Goal: Task Accomplishment & Management: Complete application form

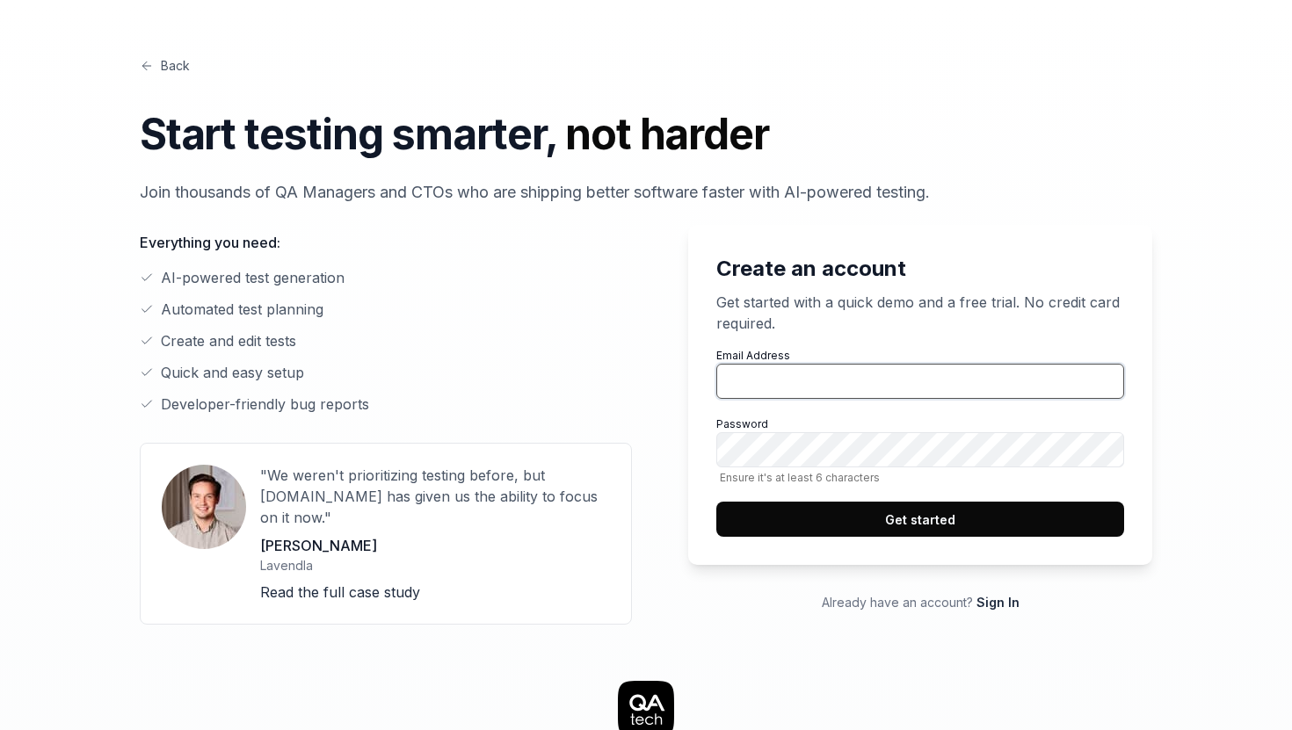
click at [814, 383] on input "Email Address" at bounding box center [920, 381] width 408 height 35
type input "[PERSON_NAME][EMAIL_ADDRESS]"
click at [940, 519] on button "Get started" at bounding box center [920, 519] width 408 height 35
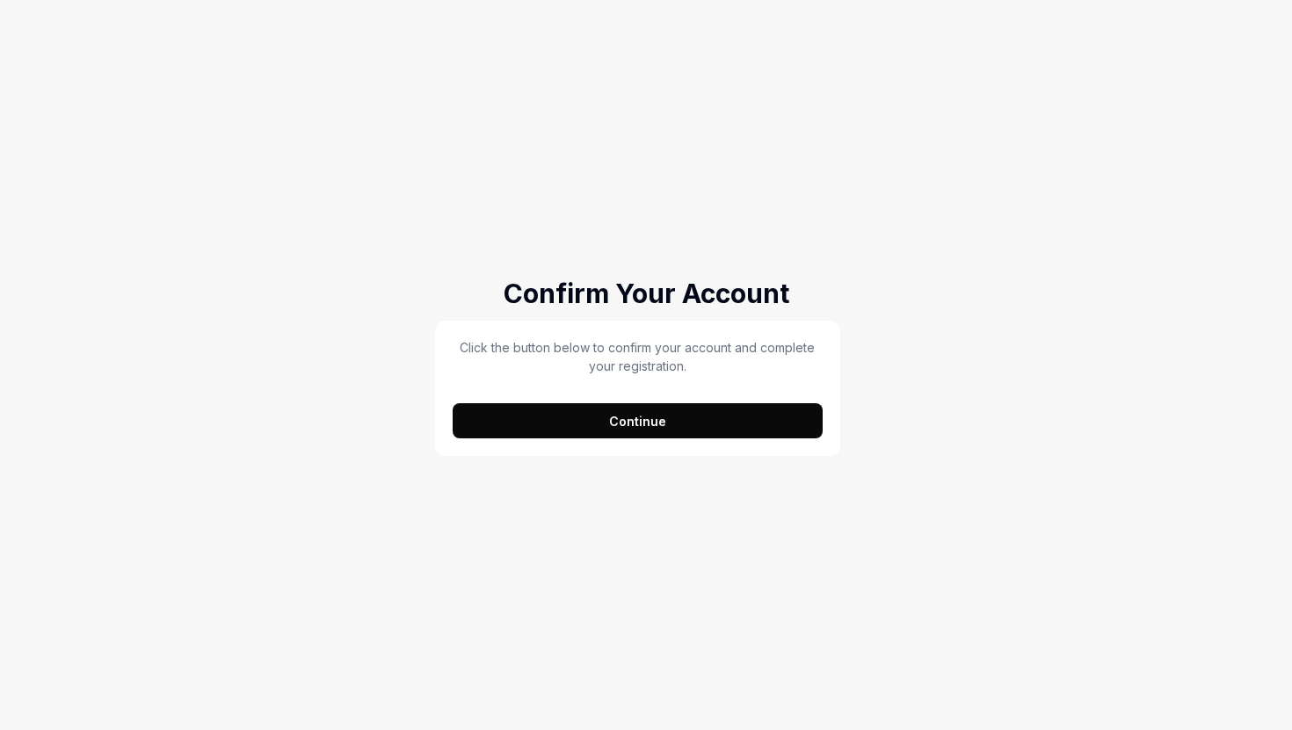
click at [716, 426] on button "Continue" at bounding box center [638, 420] width 370 height 35
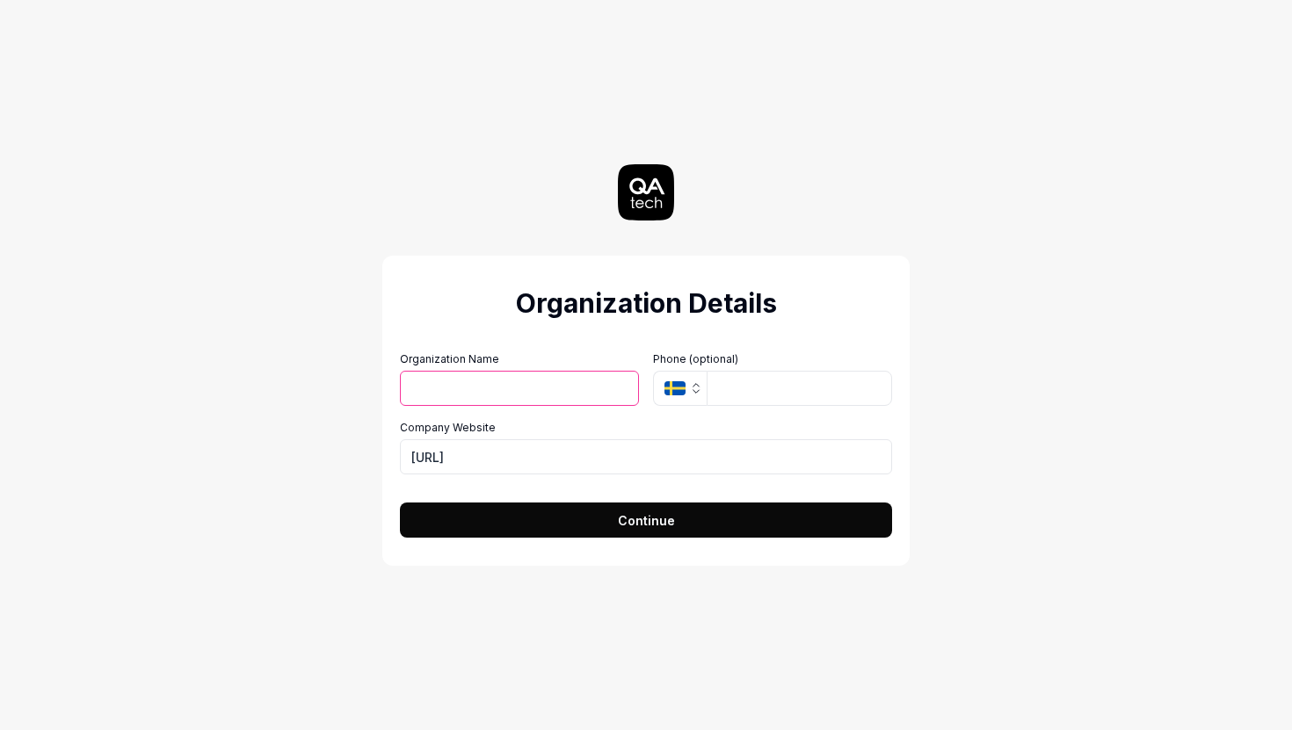
click at [537, 381] on input "Organization Name" at bounding box center [519, 388] width 239 height 35
type input "[PERSON_NAME]"
click at [762, 385] on input "tel" at bounding box center [799, 388] width 185 height 35
click at [679, 385] on icon "button" at bounding box center [674, 388] width 21 height 14
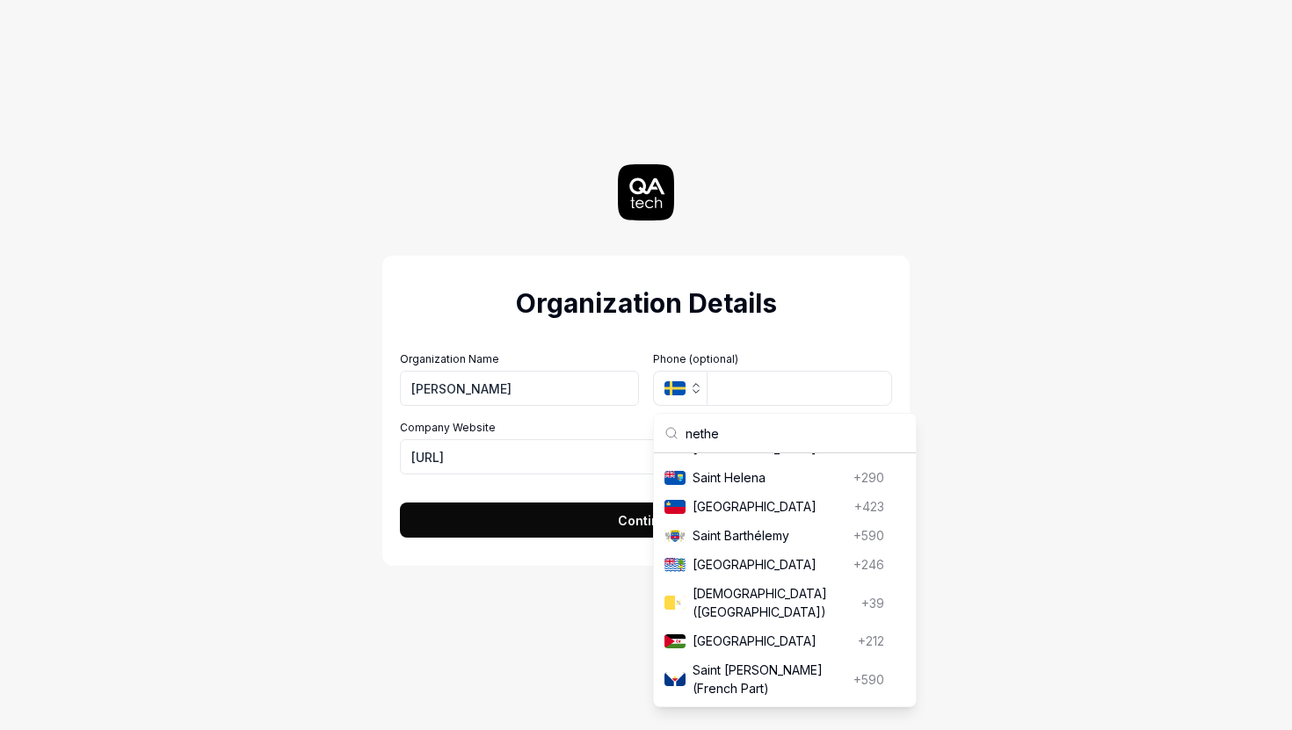
scroll to position [147, 0]
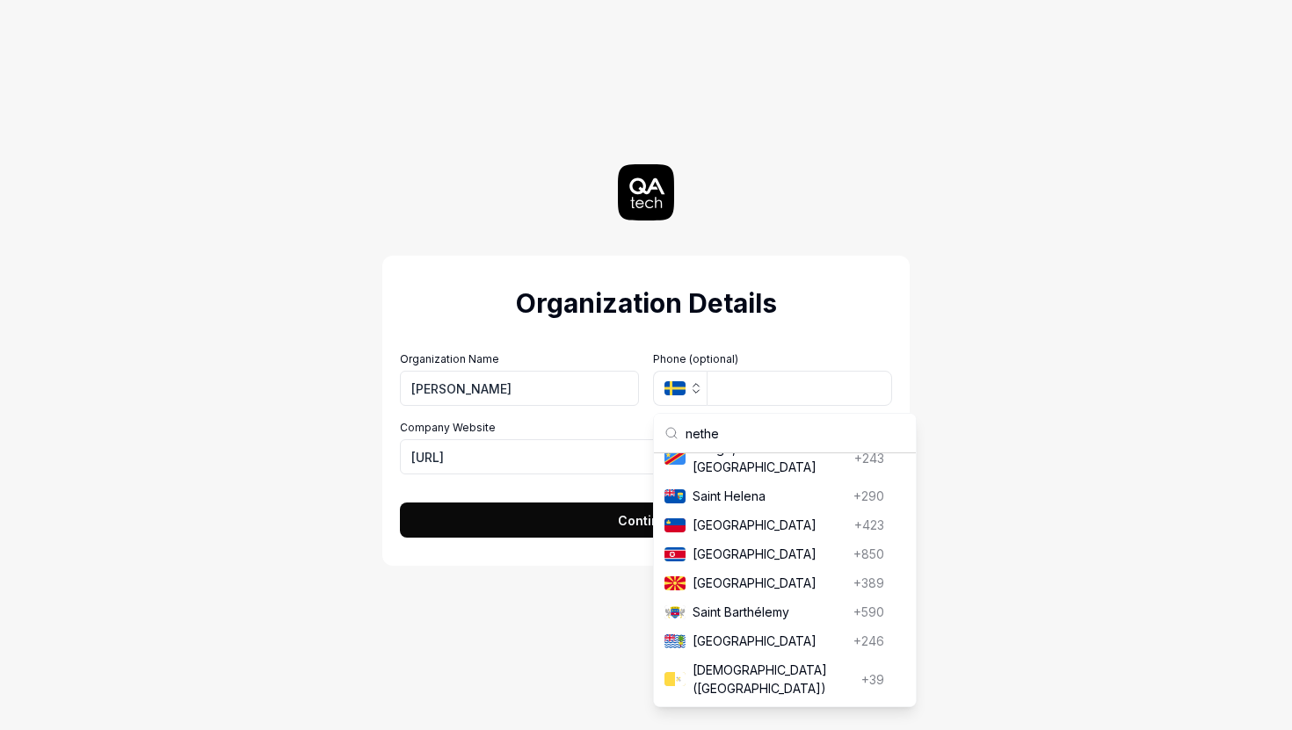
type input "nether"
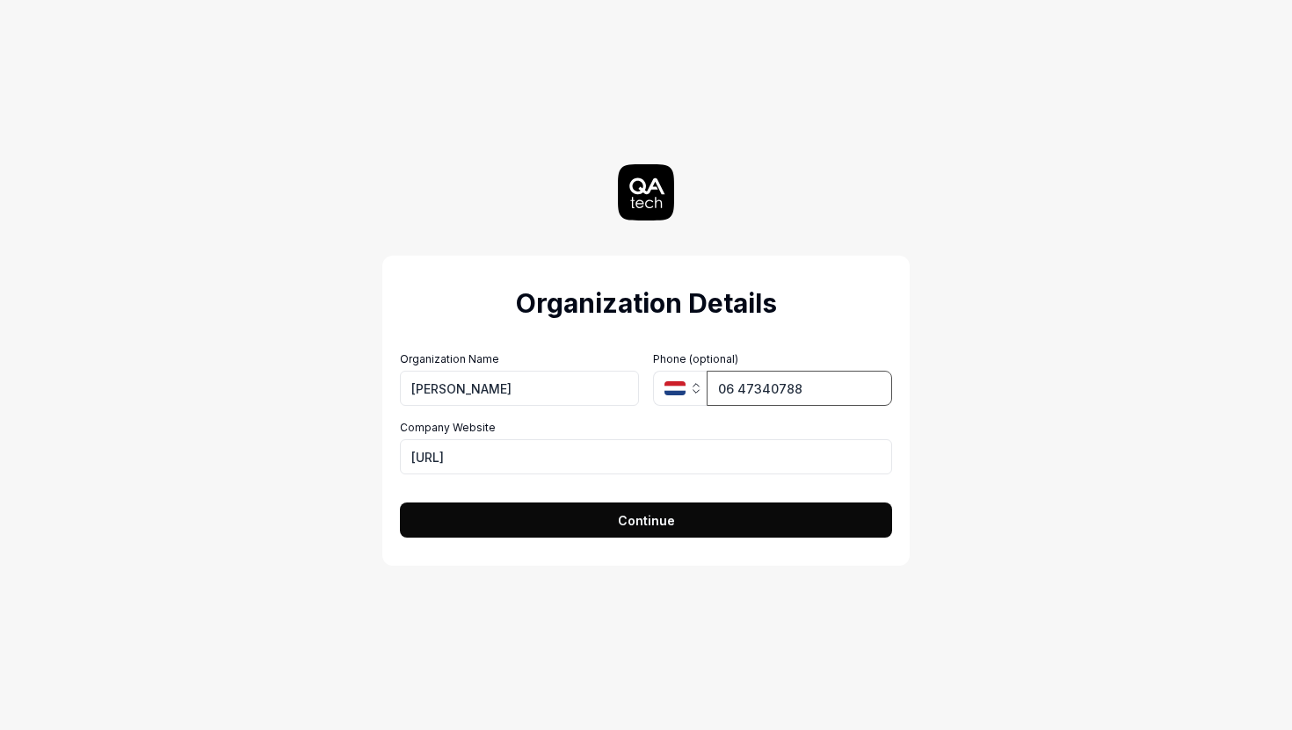
type input "06 47340788"
click at [649, 520] on span "Continue" at bounding box center [646, 521] width 57 height 18
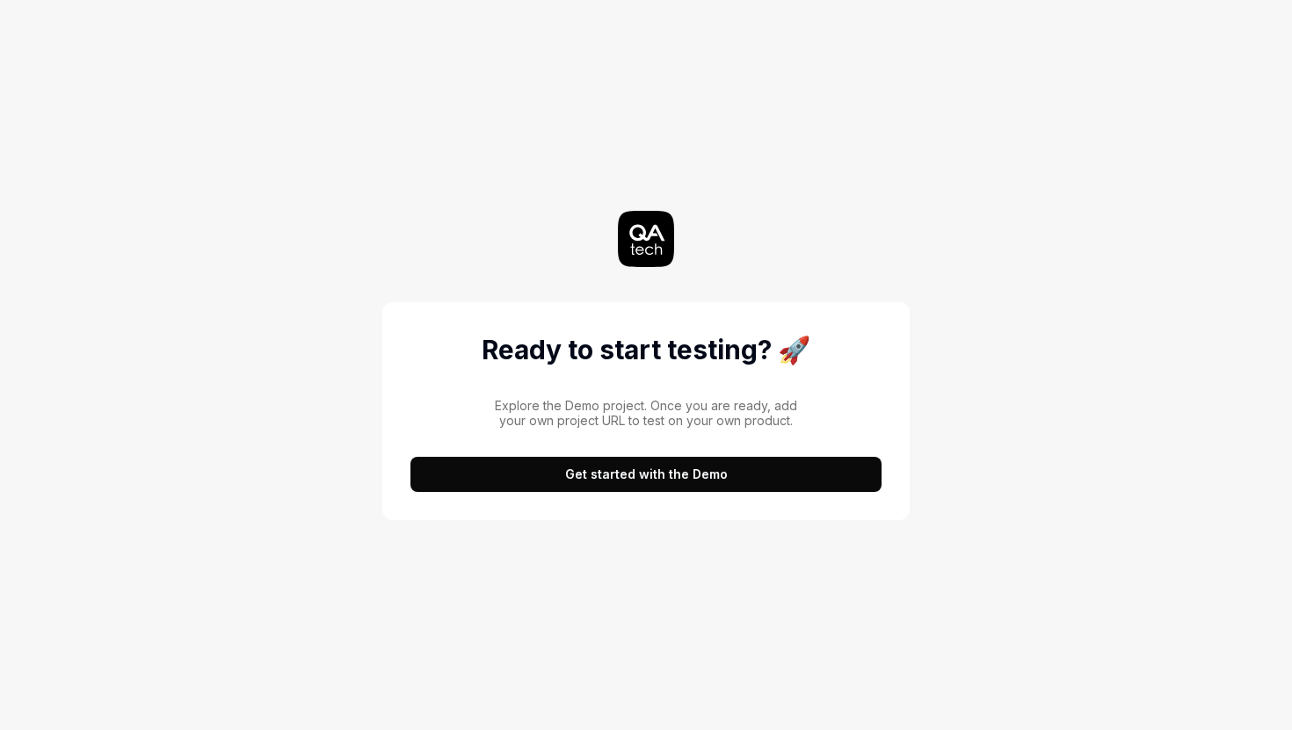
click at [649, 487] on button "Get started with the Demo" at bounding box center [645, 474] width 471 height 35
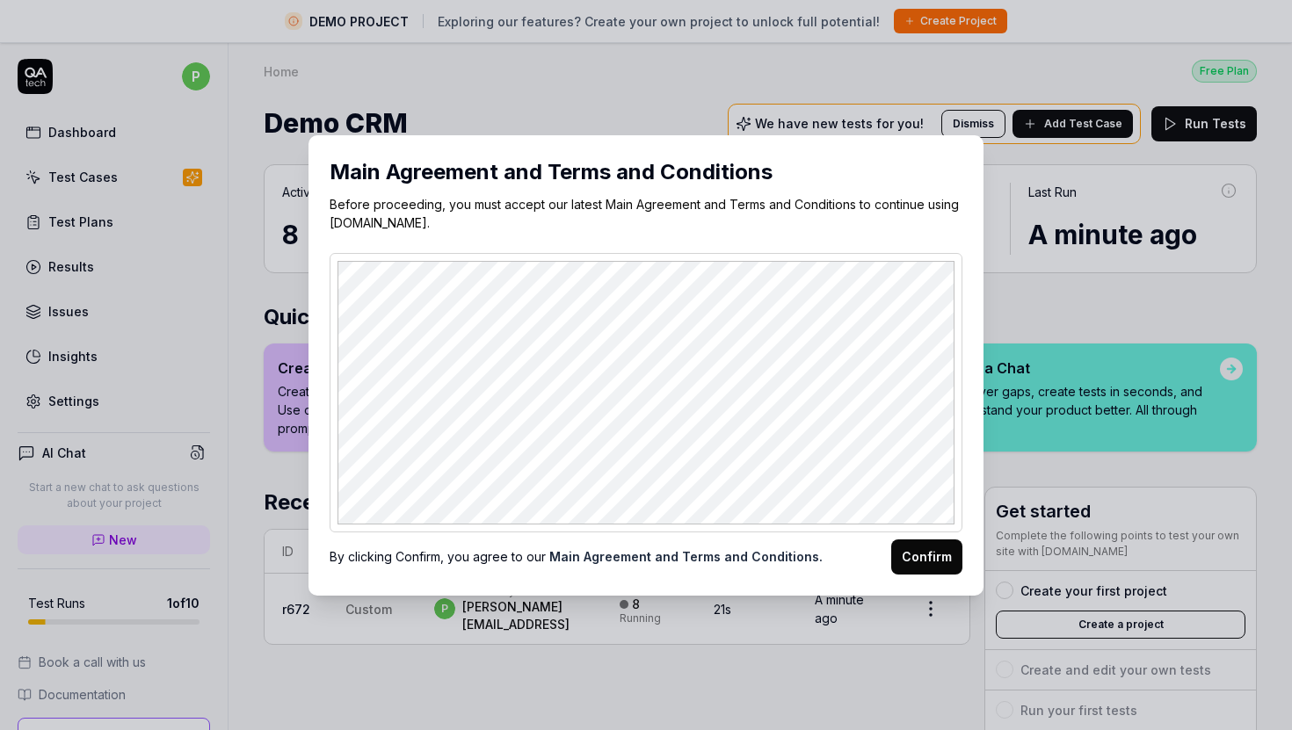
click at [931, 557] on button "Confirm" at bounding box center [926, 557] width 71 height 35
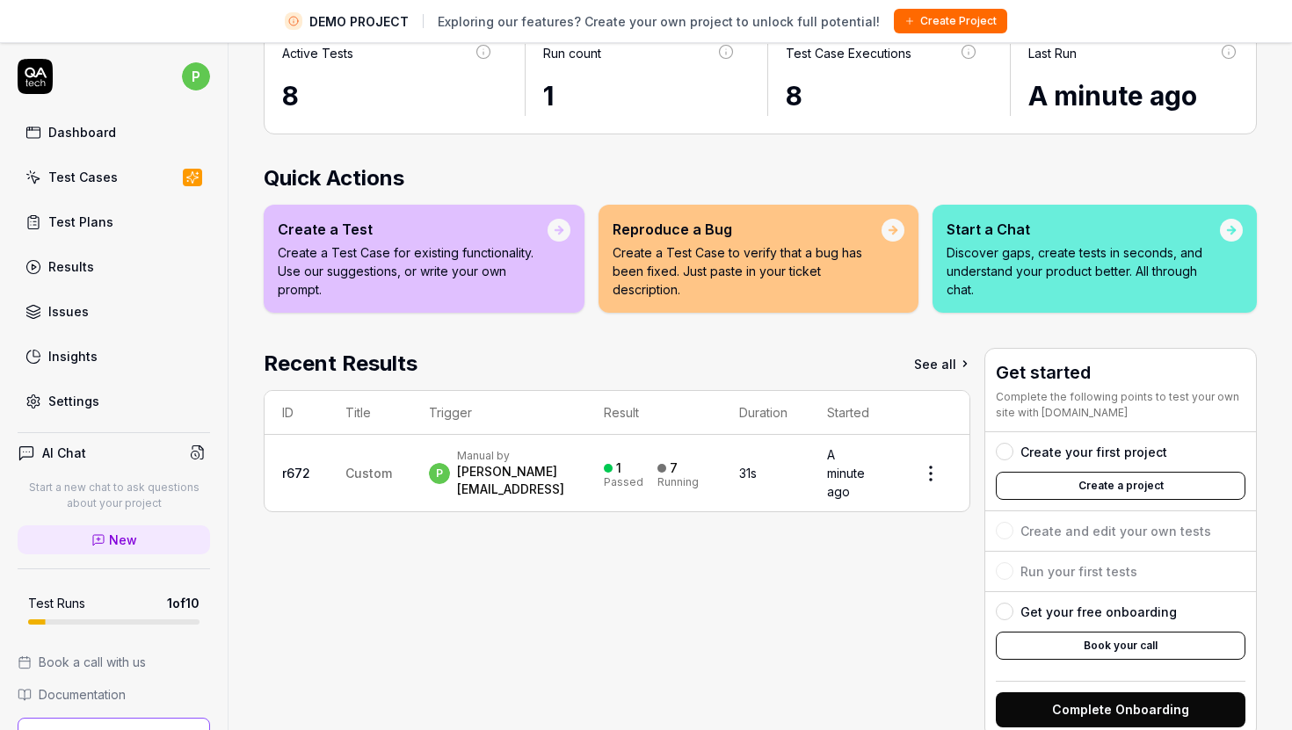
scroll to position [17, 0]
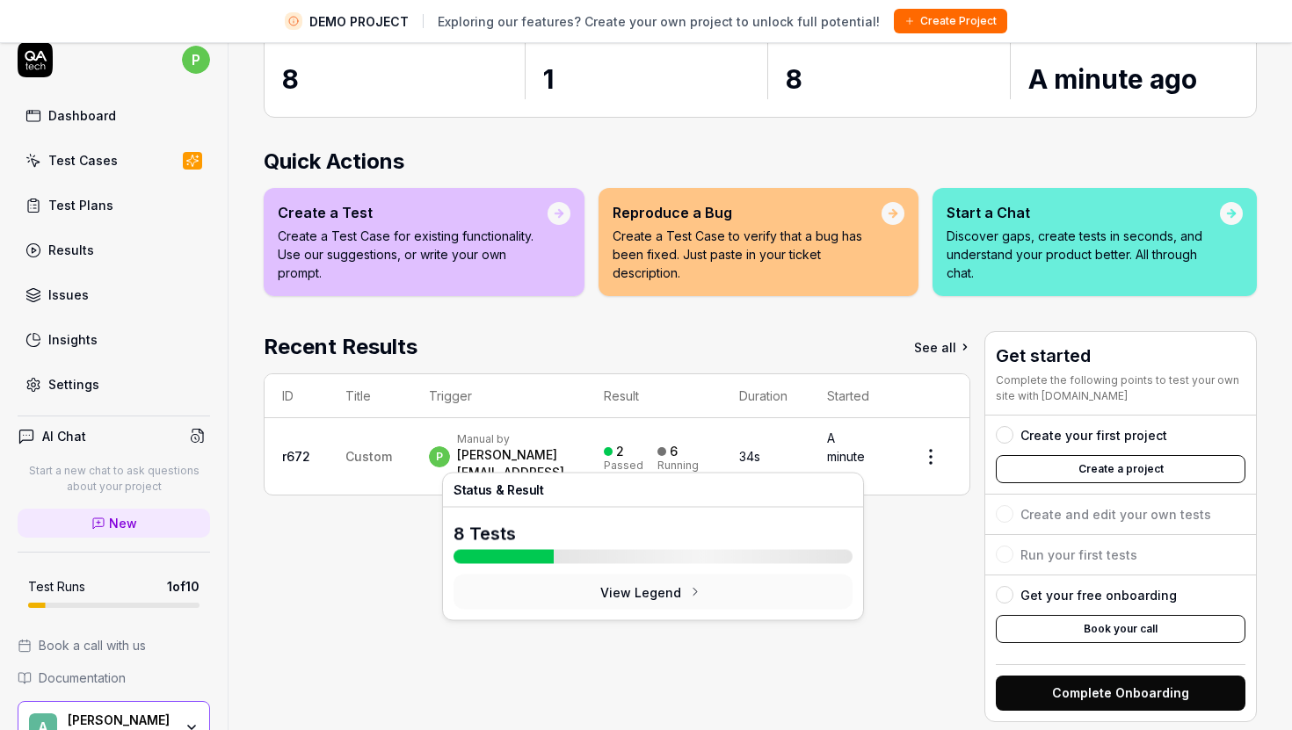
click at [649, 601] on button "View Legend" at bounding box center [653, 592] width 399 height 35
click at [658, 461] on div "Running" at bounding box center [677, 466] width 41 height 11
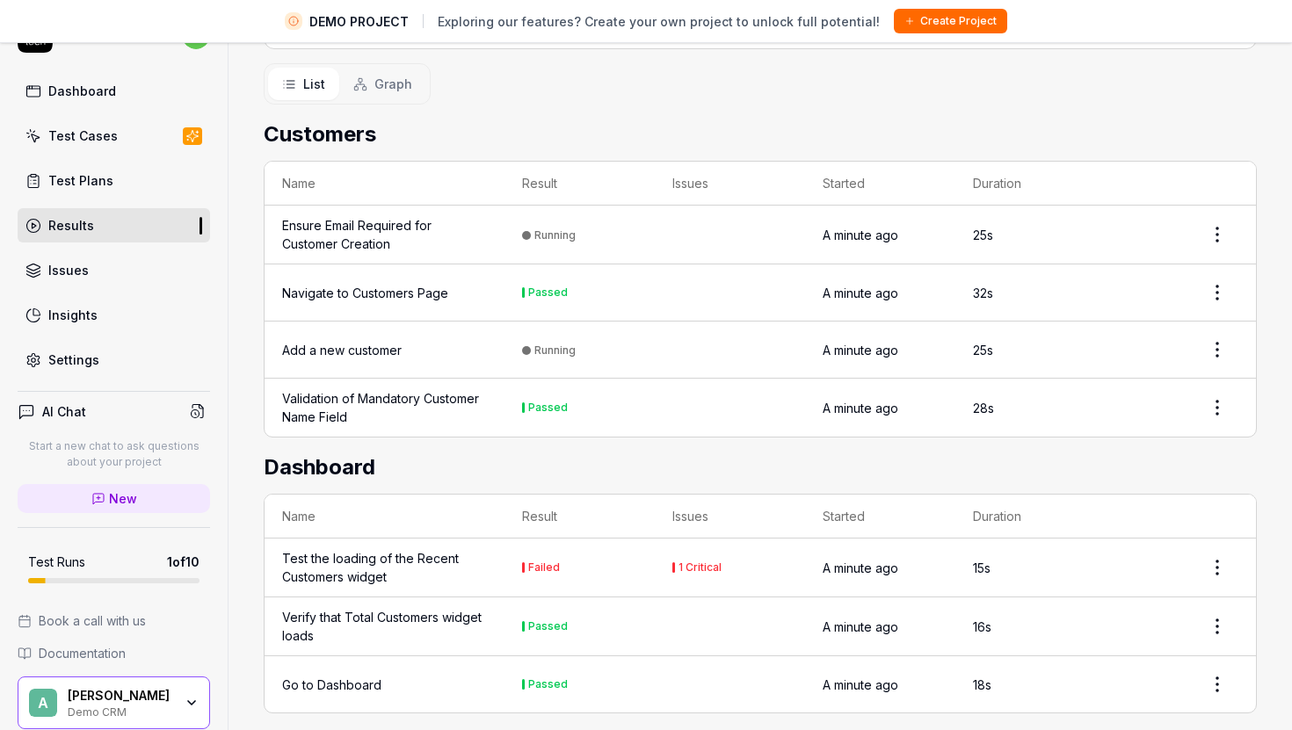
scroll to position [366, 0]
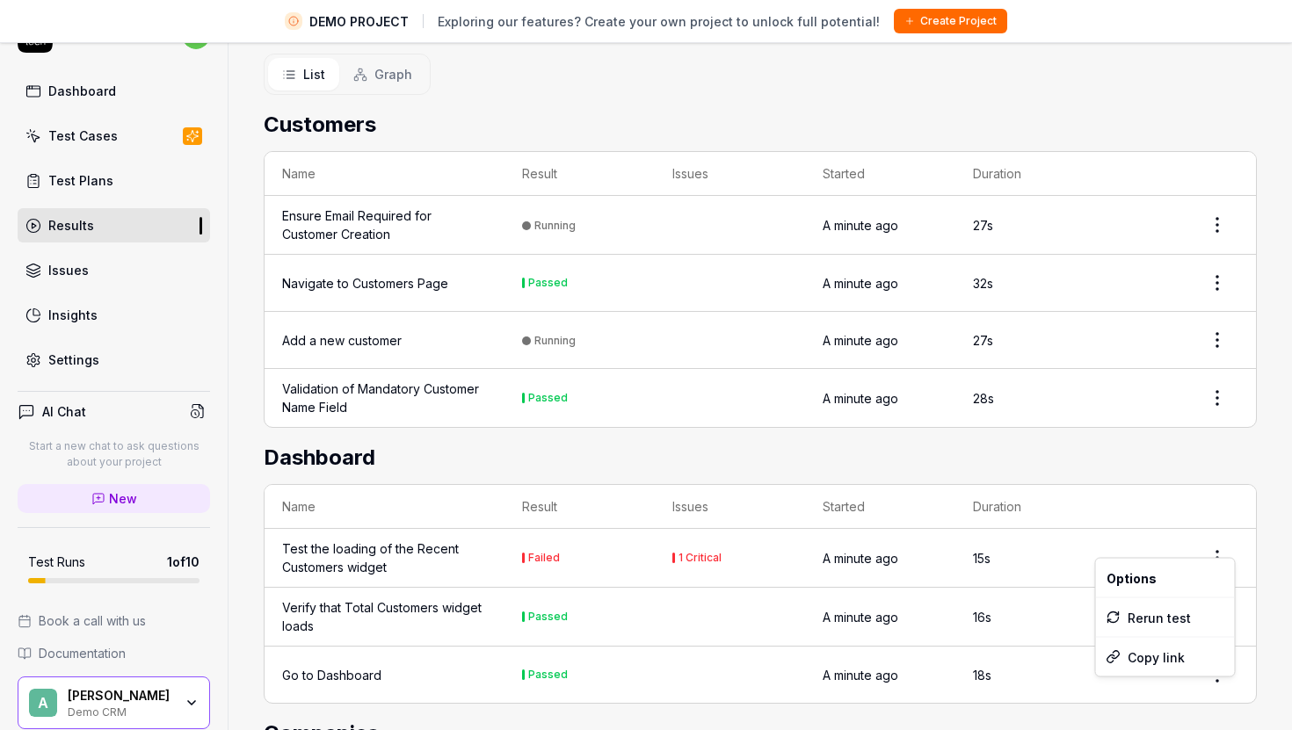
click at [1216, 535] on html "DEMO PROJECT Exploring our features? Create your own project to unlock full pot…" at bounding box center [646, 345] width 1292 height 772
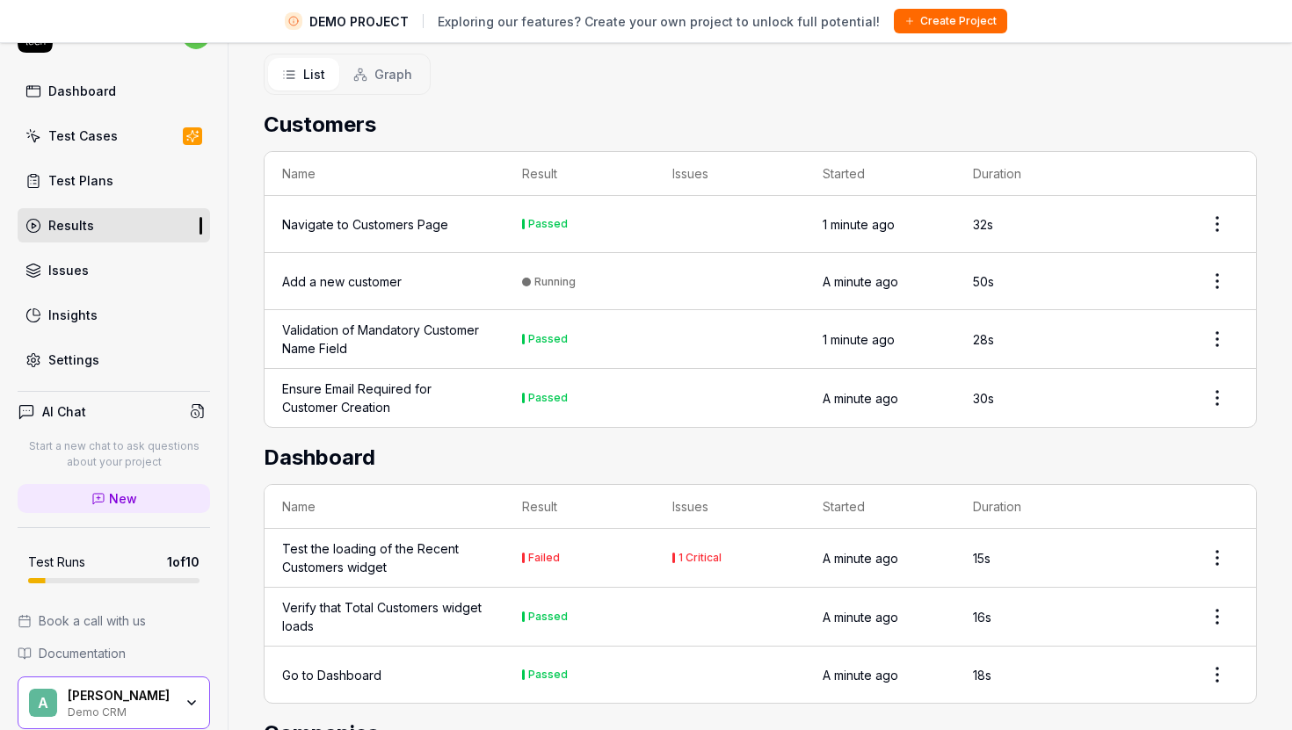
click at [1219, 540] on html "DEMO PROJECT Exploring our features? Create your own project to unlock full pot…" at bounding box center [646, 345] width 1292 height 772
click at [1152, 659] on div "Copy link" at bounding box center [1165, 657] width 139 height 39
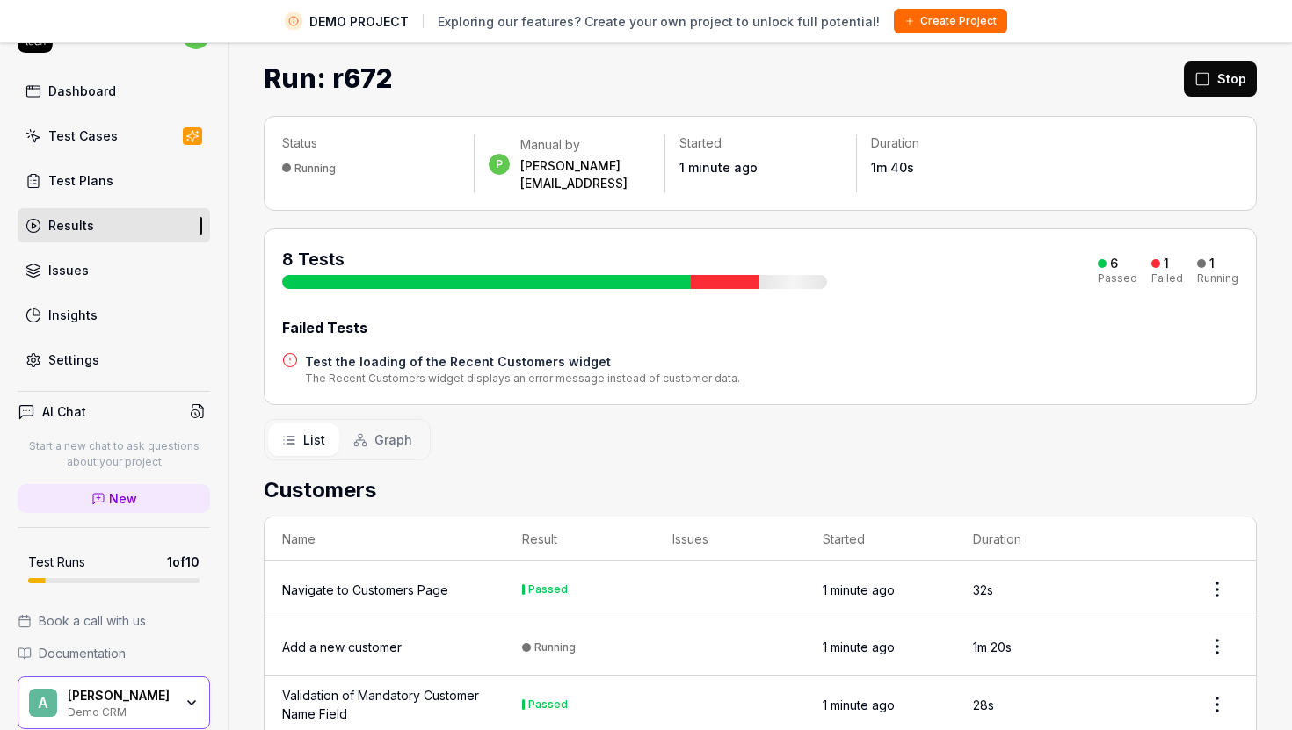
scroll to position [0, 0]
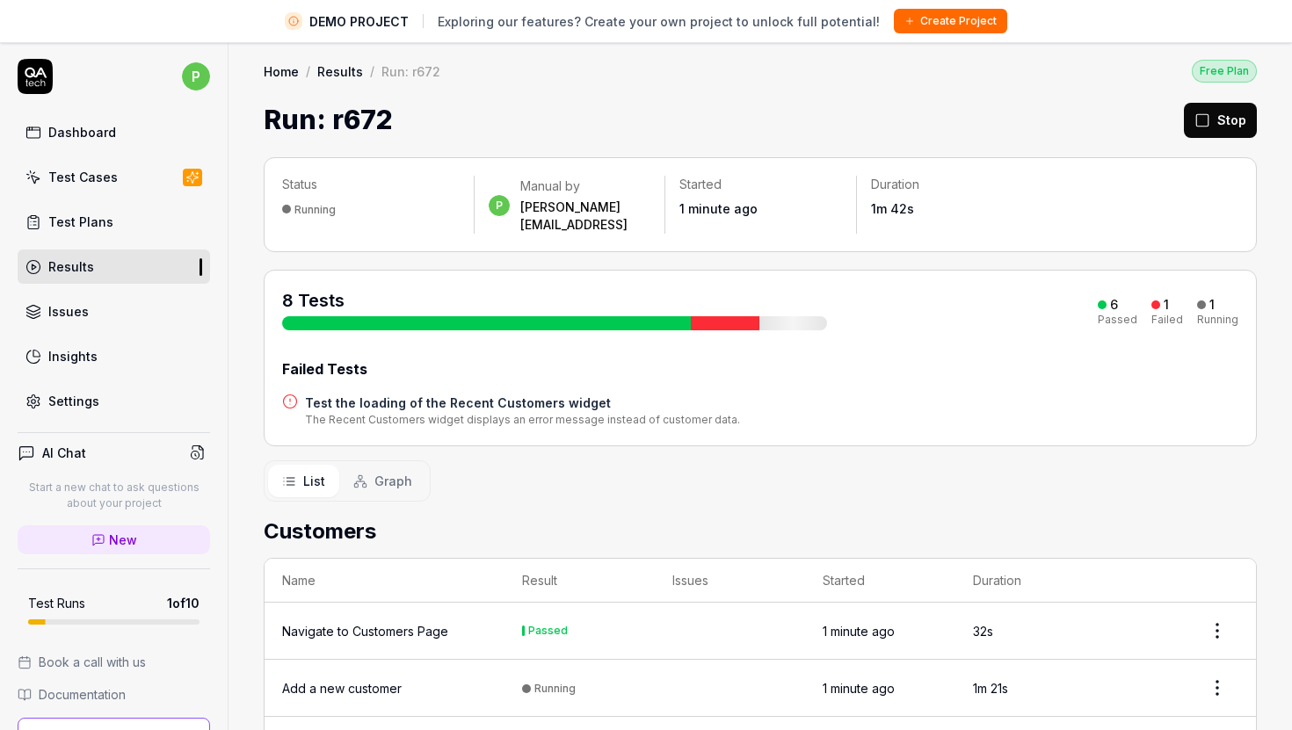
scroll to position [17, 0]
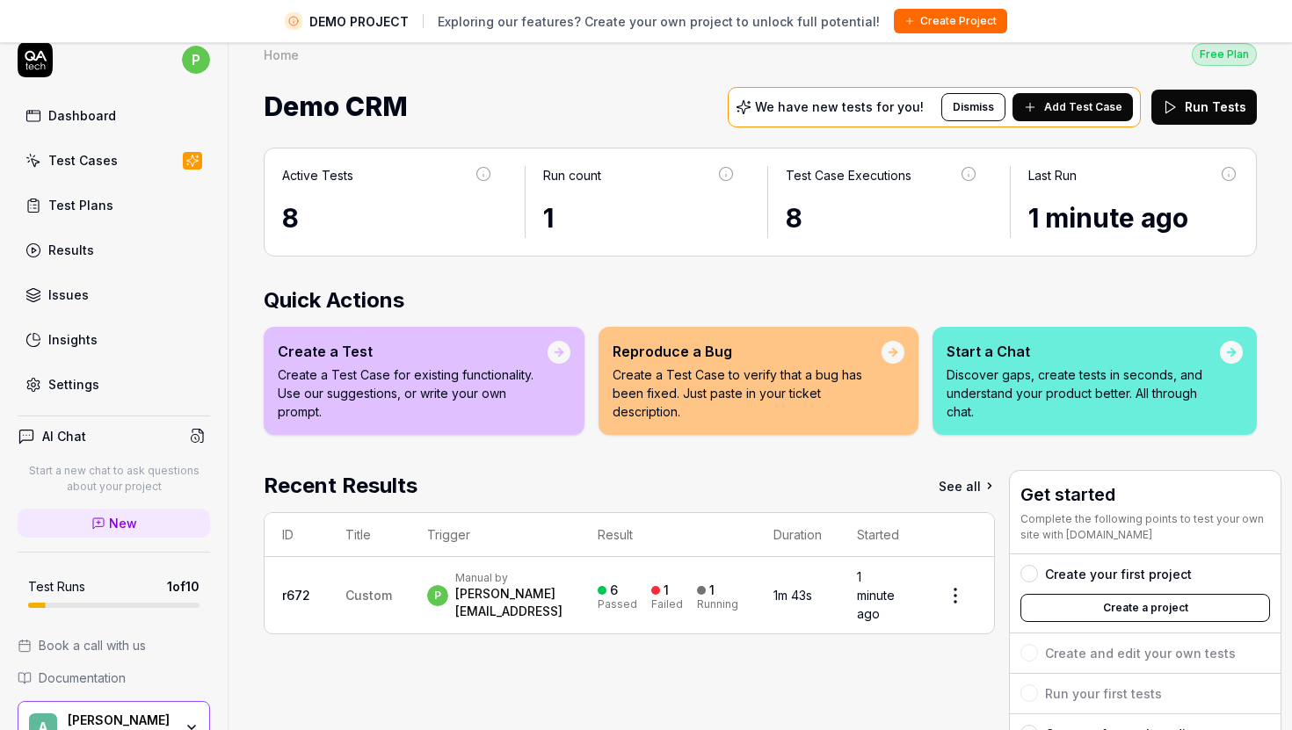
click at [72, 116] on div "Dashboard" at bounding box center [82, 115] width 68 height 18
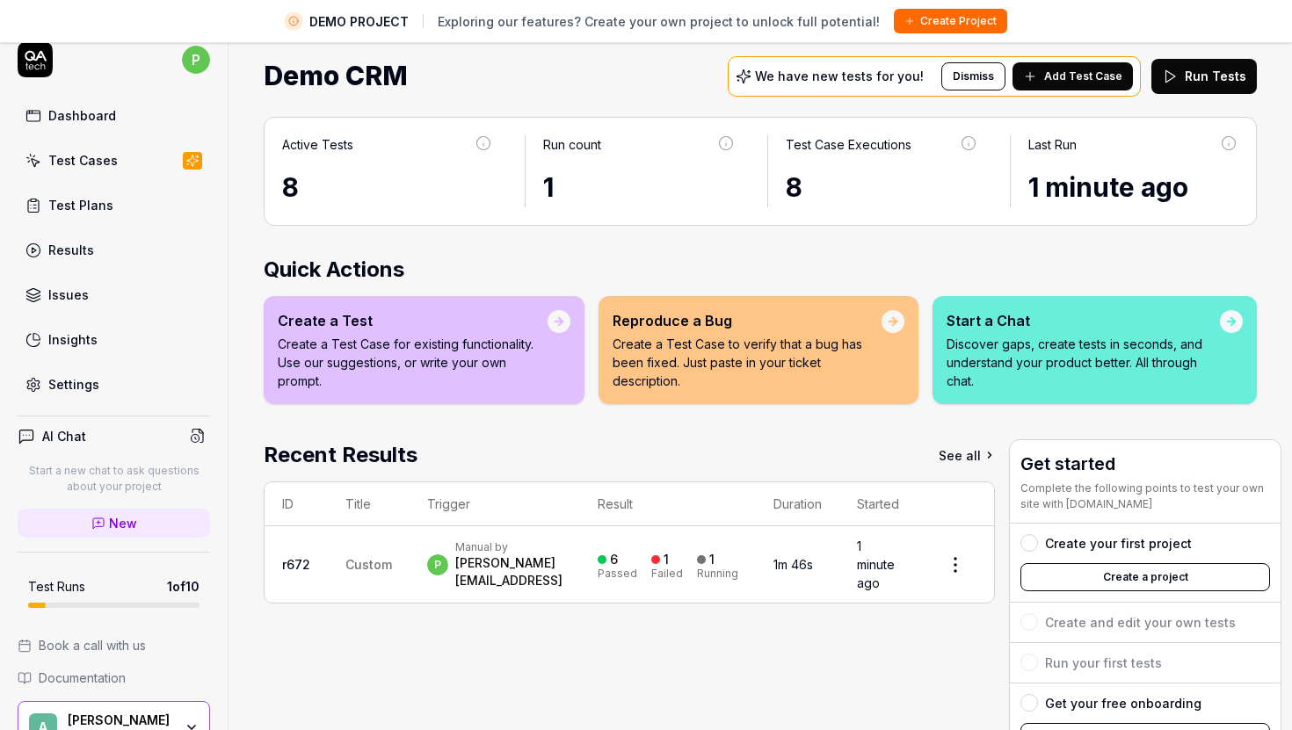
scroll to position [35, 0]
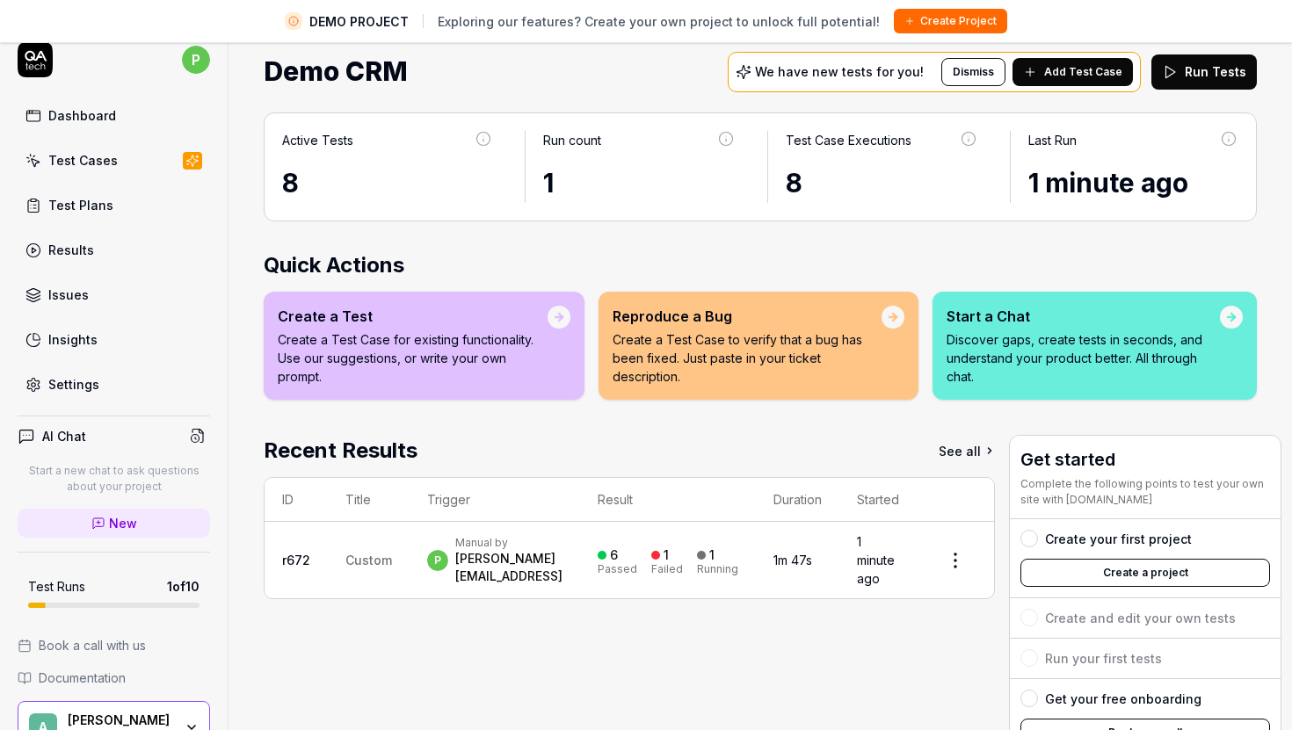
click at [945, 555] on html "DEMO PROJECT Exploring our features? Create your own project to unlock full pot…" at bounding box center [646, 369] width 1292 height 772
click at [672, 662] on html "DEMO PROJECT Exploring our features? Create your own project to unlock full pot…" at bounding box center [646, 369] width 1292 height 772
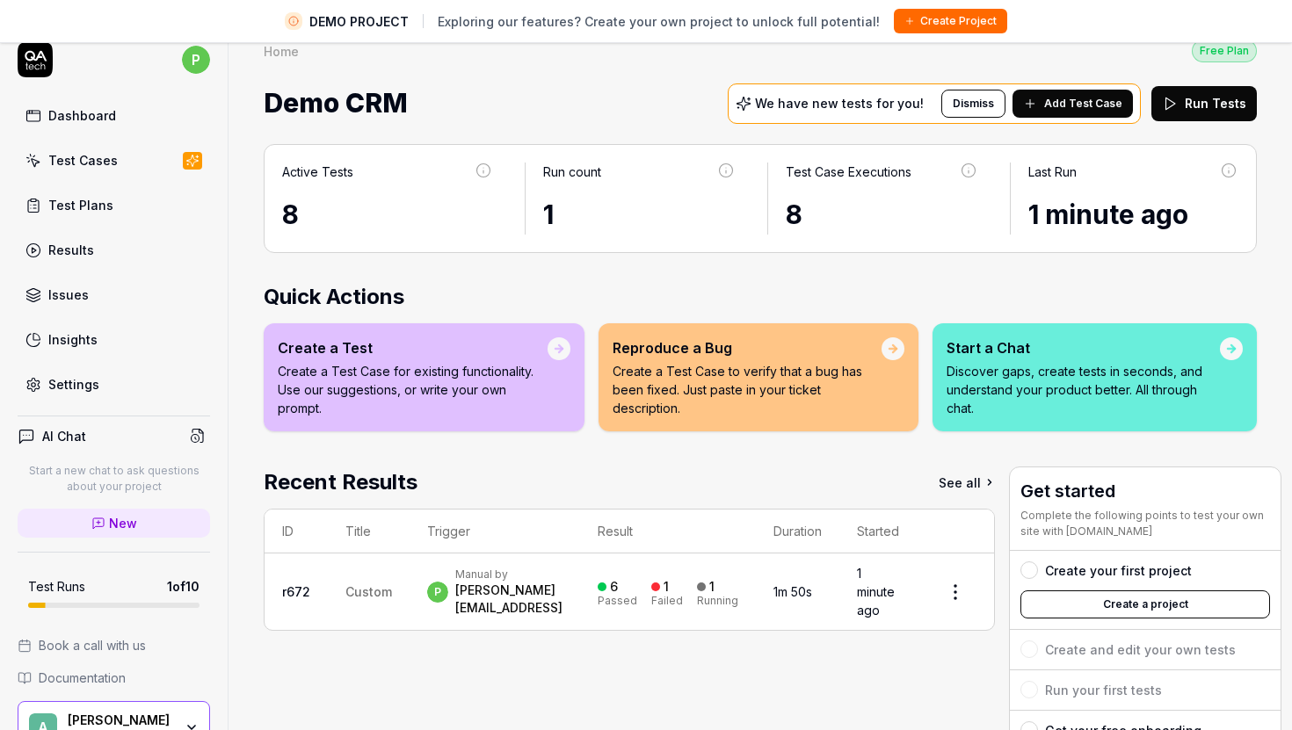
scroll to position [0, 0]
